Goal: Task Accomplishment & Management: Manage account settings

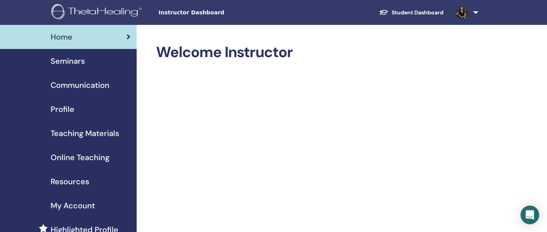
click at [71, 62] on span "Seminars" at bounding box center [68, 61] width 34 height 12
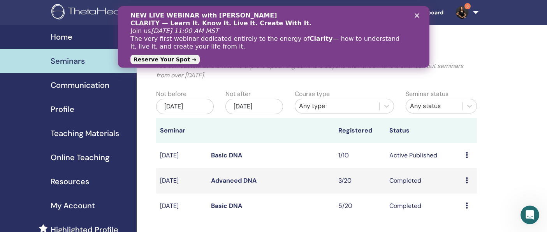
click at [415, 16] on icon "Close" at bounding box center [416, 15] width 5 height 5
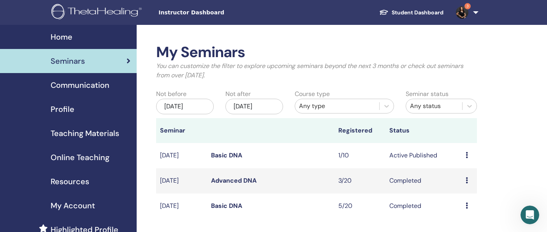
click at [466, 155] on icon at bounding box center [467, 155] width 2 height 6
click at [457, 175] on link "Edit" at bounding box center [455, 173] width 11 height 8
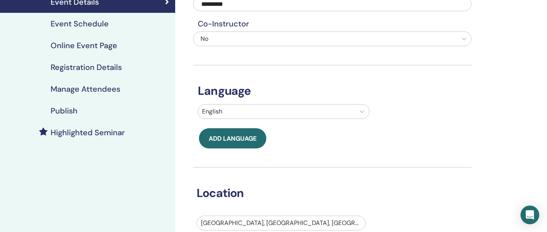
scroll to position [58, 0]
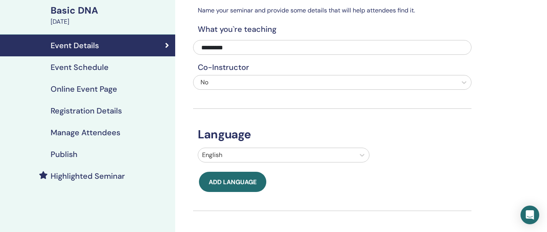
click at [90, 68] on h4 "Event Schedule" at bounding box center [80, 67] width 58 height 9
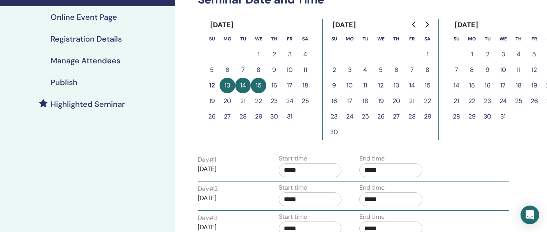
scroll to position [129, 0]
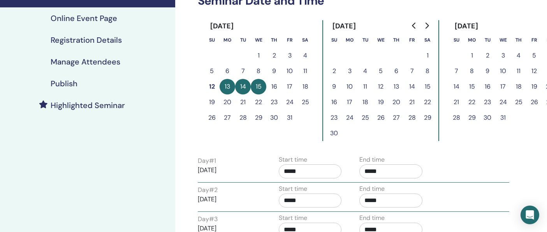
click at [348, 103] on button "17" at bounding box center [350, 103] width 16 height 16
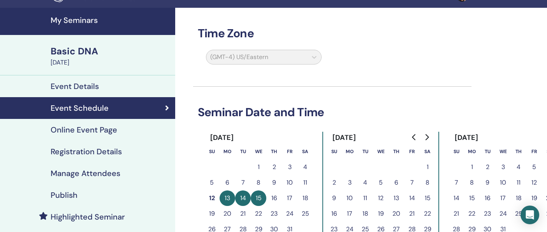
scroll to position [0, 0]
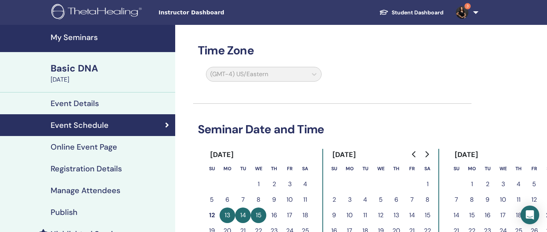
click at [463, 6] on img at bounding box center [462, 12] width 12 height 12
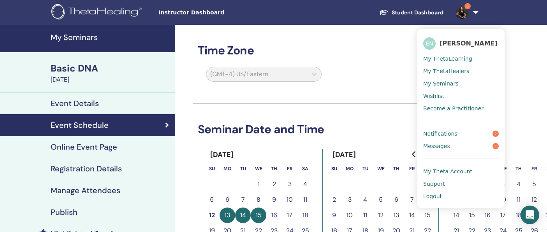
click at [443, 144] on span "Messages" at bounding box center [436, 146] width 27 height 7
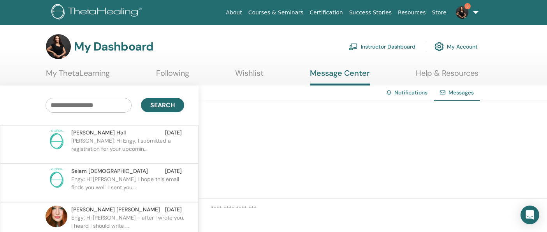
click at [127, 148] on p "Jamie: Hi Engy, I submitted a registration for your upcomin..." at bounding box center [127, 148] width 113 height 23
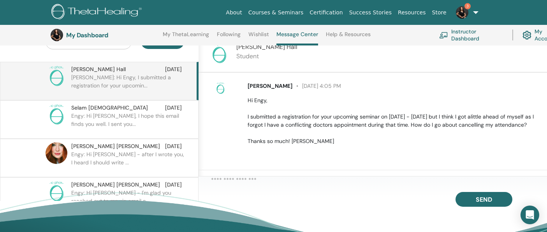
scroll to position [87, 0]
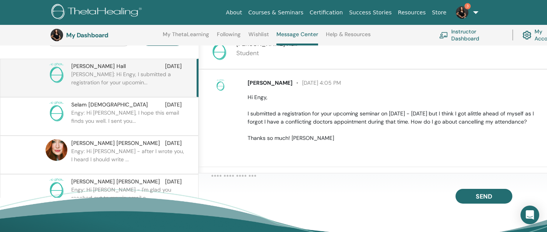
click at [229, 178] on textarea at bounding box center [379, 179] width 336 height 12
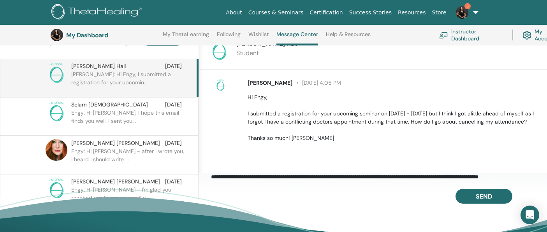
scroll to position [4, 0]
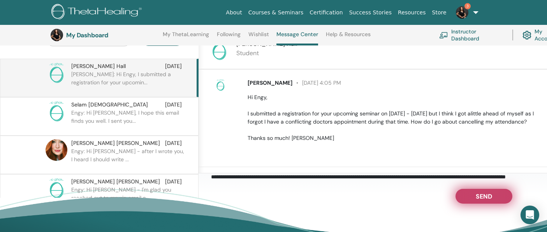
type textarea "**********"
click at [467, 194] on button "Send" at bounding box center [483, 196] width 57 height 15
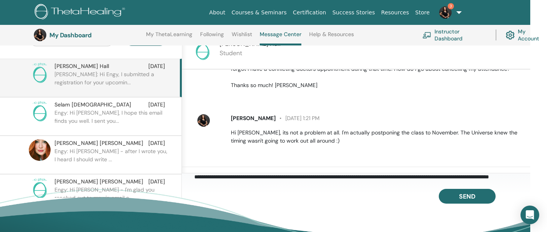
scroll to position [0, 0]
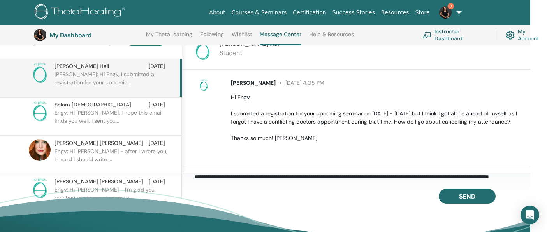
click at [444, 7] on img at bounding box center [445, 12] width 12 height 12
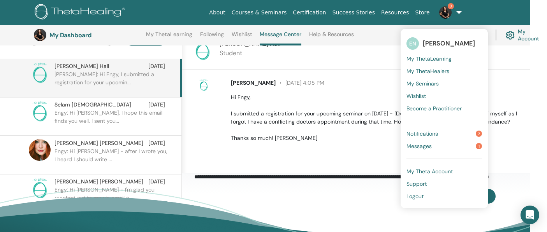
click at [423, 132] on span "Notifications" at bounding box center [422, 133] width 32 height 7
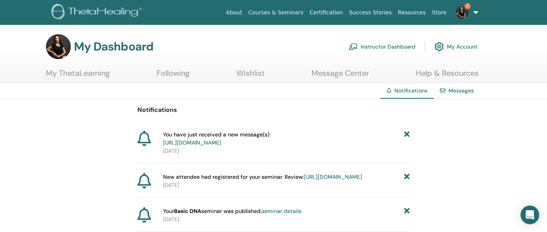
click at [377, 47] on link "Instructor Dashboard" at bounding box center [381, 46] width 67 height 17
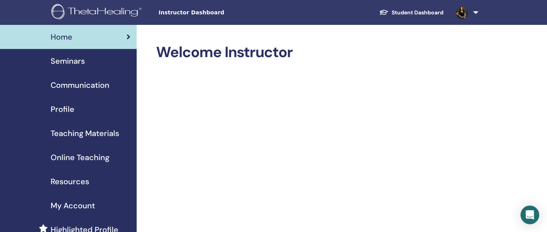
click at [69, 62] on span "Seminars" at bounding box center [68, 61] width 34 height 12
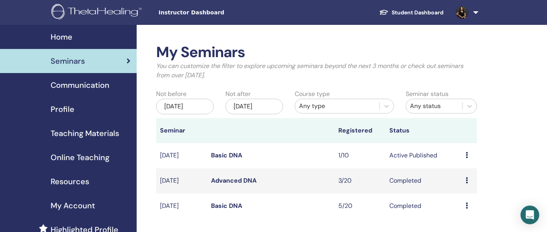
click at [466, 155] on icon at bounding box center [467, 155] width 2 height 6
click at [455, 197] on p "Cancel" at bounding box center [465, 196] width 30 height 9
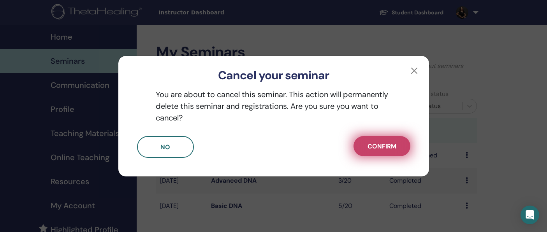
click at [372, 145] on span "Confirm" at bounding box center [381, 146] width 29 height 8
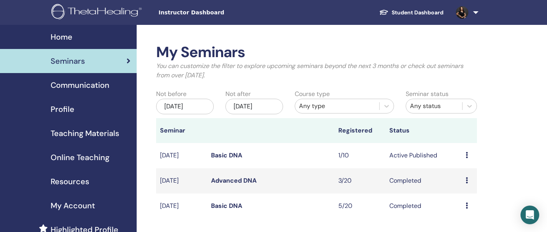
click at [466, 155] on icon at bounding box center [467, 155] width 2 height 6
click at [457, 195] on p "Cancel" at bounding box center [466, 196] width 30 height 9
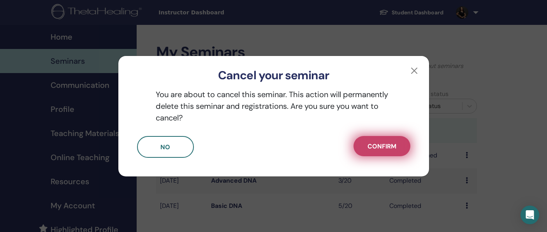
click at [395, 144] on span "Confirm" at bounding box center [381, 146] width 29 height 8
